Goal: Find specific page/section: Find specific page/section

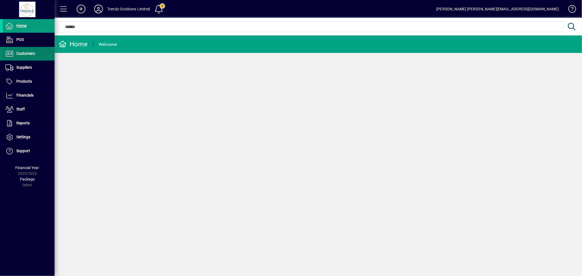
click at [19, 56] on span "Customers" at bounding box center [19, 53] width 32 height 7
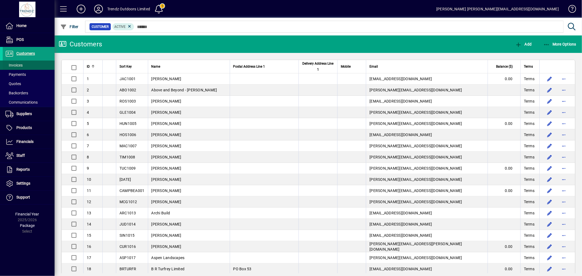
click at [21, 66] on span "Invoices" at bounding box center [13, 65] width 17 height 4
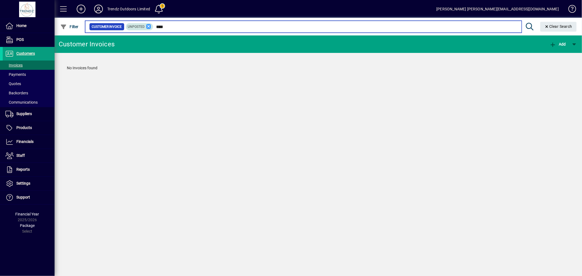
type input "****"
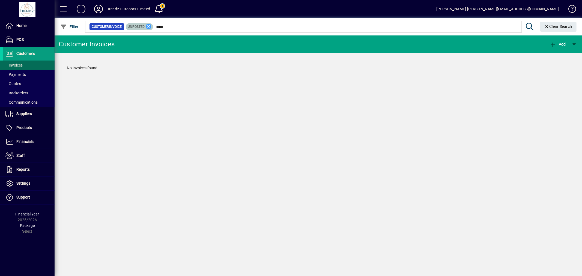
click at [148, 27] on icon at bounding box center [148, 26] width 5 height 5
